Goal: Information Seeking & Learning: Learn about a topic

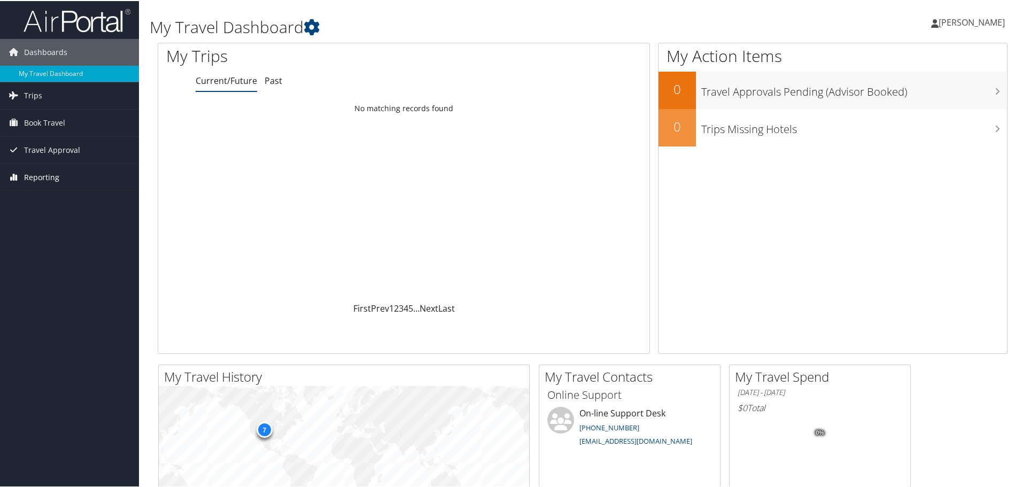
click at [65, 178] on link "Reporting" at bounding box center [69, 176] width 139 height 27
click at [44, 200] on link "Prime Analytics" at bounding box center [69, 198] width 139 height 16
click at [40, 197] on link "Prime Analytics" at bounding box center [69, 198] width 139 height 16
